Goal: Register for event/course: Register for event/course

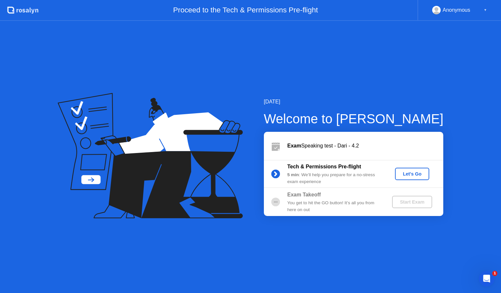
click at [405, 172] on div "Let's Go" at bounding box center [412, 173] width 29 height 5
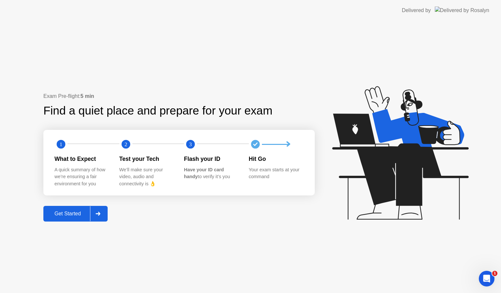
click at [69, 213] on div "Get Started" at bounding box center [67, 214] width 45 height 6
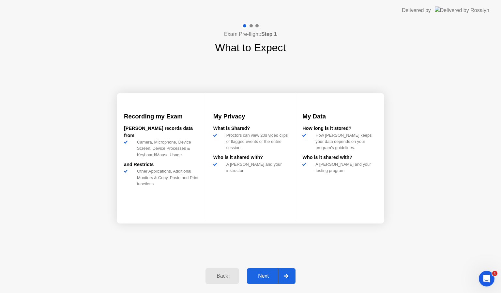
click at [262, 280] on button "Next" at bounding box center [271, 276] width 49 height 16
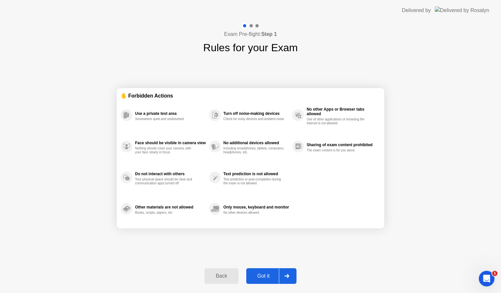
click at [262, 280] on button "Got it" at bounding box center [271, 276] width 50 height 16
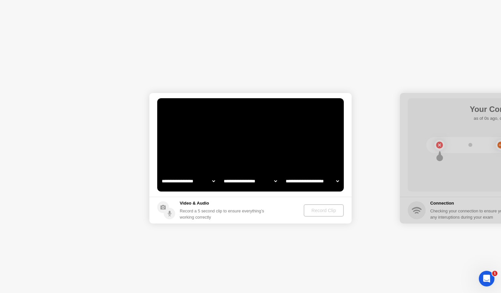
select select "**********"
select select "*******"
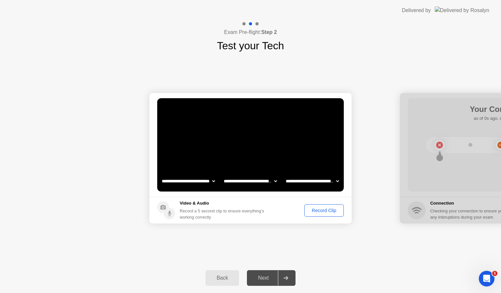
click at [321, 210] on div "Record Clip" at bounding box center [324, 210] width 35 height 5
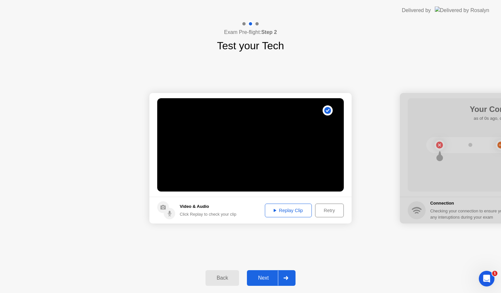
click at [265, 283] on button "Next" at bounding box center [271, 278] width 49 height 16
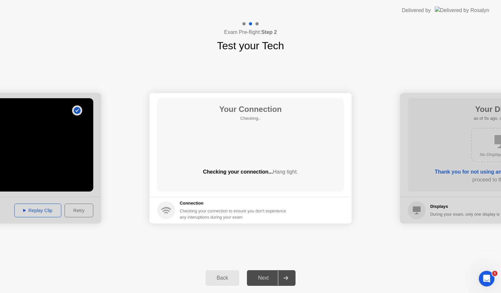
click at [266, 277] on div "Next" at bounding box center [263, 278] width 29 height 6
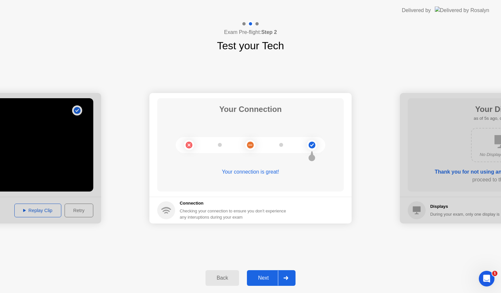
click at [266, 277] on div "Next" at bounding box center [263, 278] width 29 height 6
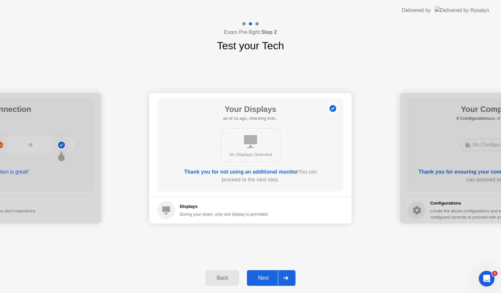
click at [266, 279] on div "Next" at bounding box center [263, 278] width 29 height 6
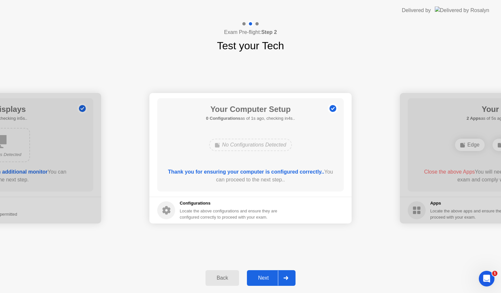
click at [266, 283] on button "Next" at bounding box center [271, 278] width 49 height 16
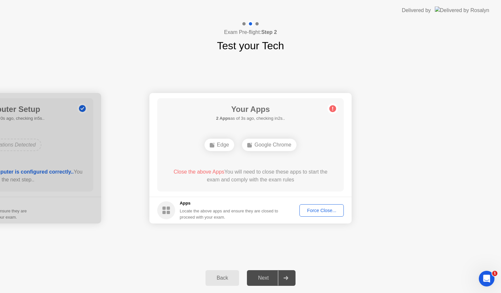
click at [321, 209] on div "Force Close..." at bounding box center [322, 210] width 40 height 5
click at [319, 212] on div "Force Close..." at bounding box center [322, 210] width 40 height 5
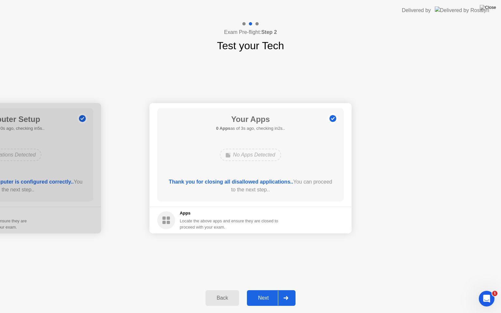
click at [262, 293] on div "Next" at bounding box center [263, 298] width 29 height 6
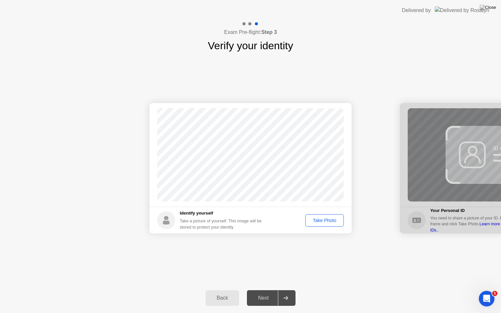
click at [311, 219] on div "Take Photo" at bounding box center [325, 220] width 34 height 5
click at [270, 293] on div "Next" at bounding box center [263, 298] width 29 height 6
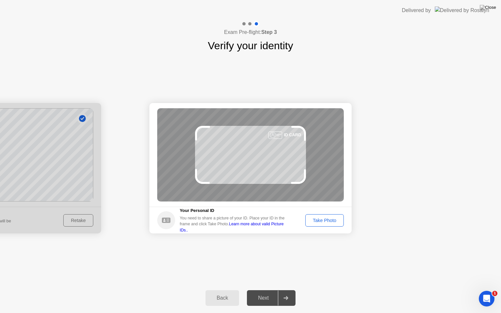
click at [322, 222] on div "Take Photo" at bounding box center [325, 220] width 34 height 5
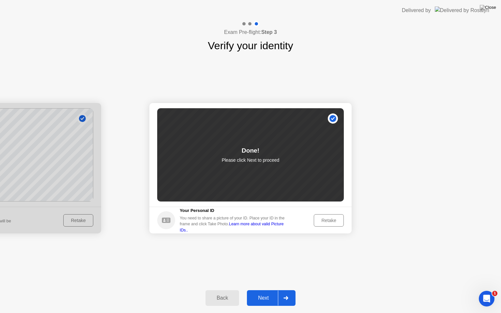
click at [262, 293] on div "Next" at bounding box center [263, 298] width 29 height 6
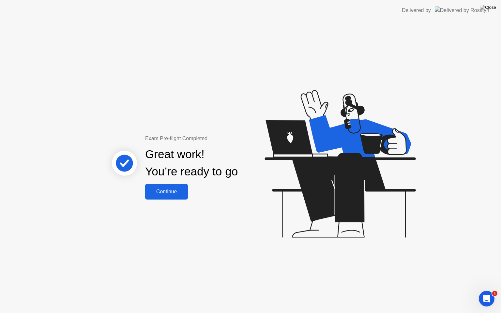
click at [162, 193] on div "Continue" at bounding box center [166, 192] width 39 height 6
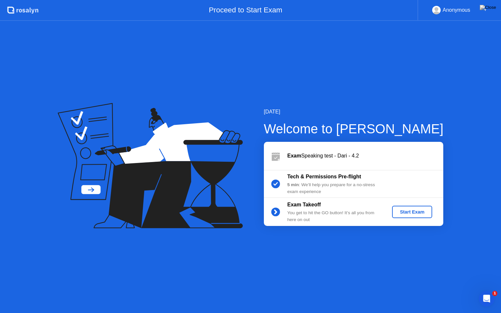
click at [402, 213] on div "Start Exam" at bounding box center [412, 212] width 35 height 5
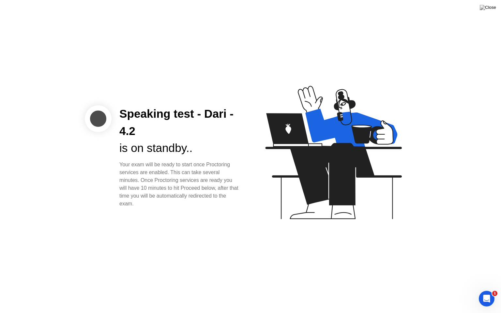
click at [165, 235] on div "Speaking test - Dari - 4.2 is on standby.. Your exam will be ready to start onc…" at bounding box center [250, 156] width 501 height 313
click at [130, 238] on div "Speaking test - Dari - 4.2 is on standby.. Your exam will be ready to start onc…" at bounding box center [250, 156] width 501 height 313
click at [101, 124] on div at bounding box center [98, 118] width 27 height 27
click at [173, 228] on div "Speaking test - Dari - 4.2 is on standby.. Your exam will be ready to start onc…" at bounding box center [250, 156] width 501 height 313
click at [102, 149] on div "Speaking test - Dari - 4.2 is on standby.. Your exam will be ready to start onc…" at bounding box center [166, 156] width 163 height 102
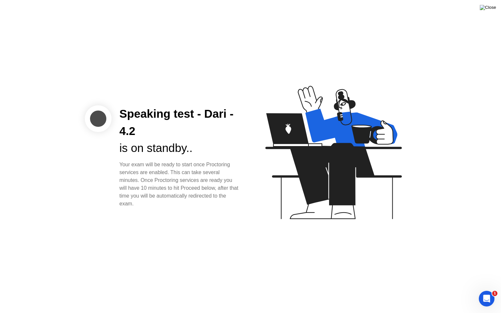
click at [491, 8] on img at bounding box center [488, 7] width 16 height 5
click at [185, 223] on div "Speaking test - Dari - 4.2 is on standby.. Your exam will be ready to start onc…" at bounding box center [250, 156] width 501 height 313
click at [44, 244] on div "Speaking test - Dari - 4.2 is on standby.. Your exam will be ready to start onc…" at bounding box center [250, 156] width 501 height 313
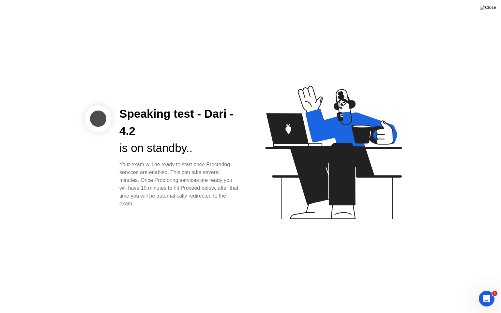
click at [201, 60] on div "Speaking test - Dari - 4.2 is on standby.. Your exam will be ready to start onc…" at bounding box center [250, 156] width 501 height 313
click at [164, 141] on div "is on standby.." at bounding box center [179, 148] width 121 height 17
click at [125, 202] on div "Your exam will be ready to start once Proctoring services are enabled. This can…" at bounding box center [179, 184] width 121 height 47
click at [491, 10] on img at bounding box center [488, 7] width 16 height 5
